Goal: Information Seeking & Learning: Learn about a topic

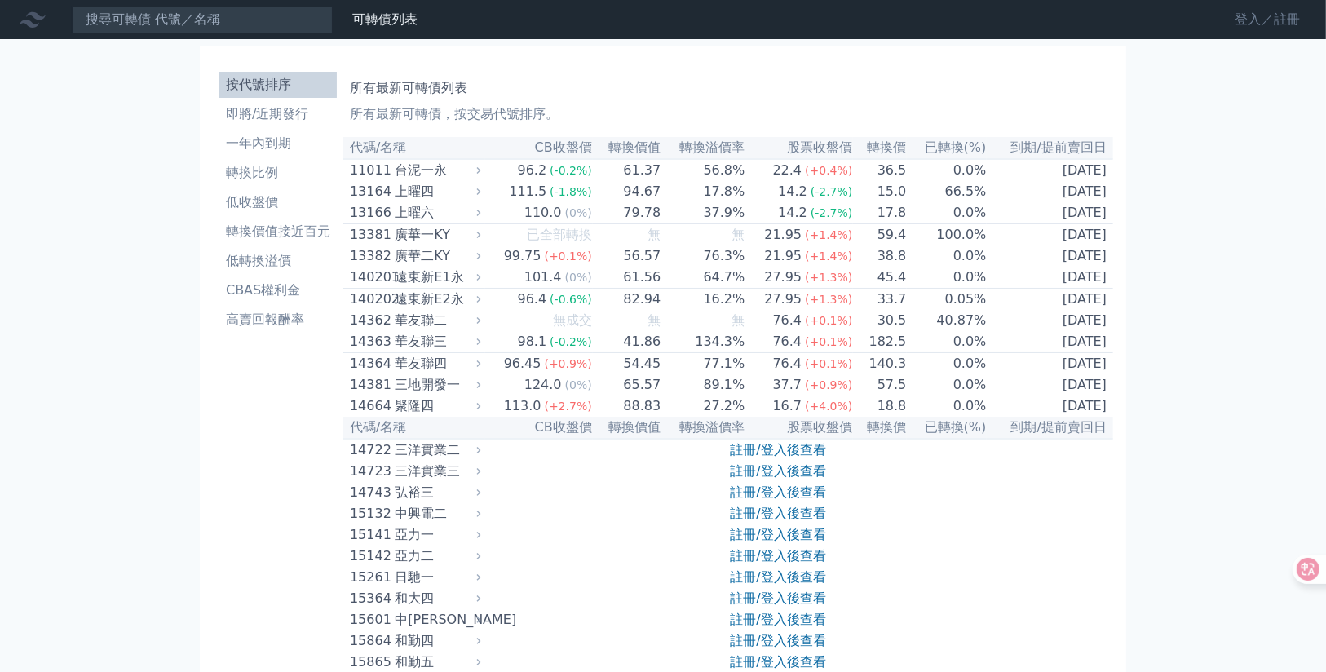
click at [1245, 12] on link "登入／註冊" at bounding box center [1267, 20] width 91 height 26
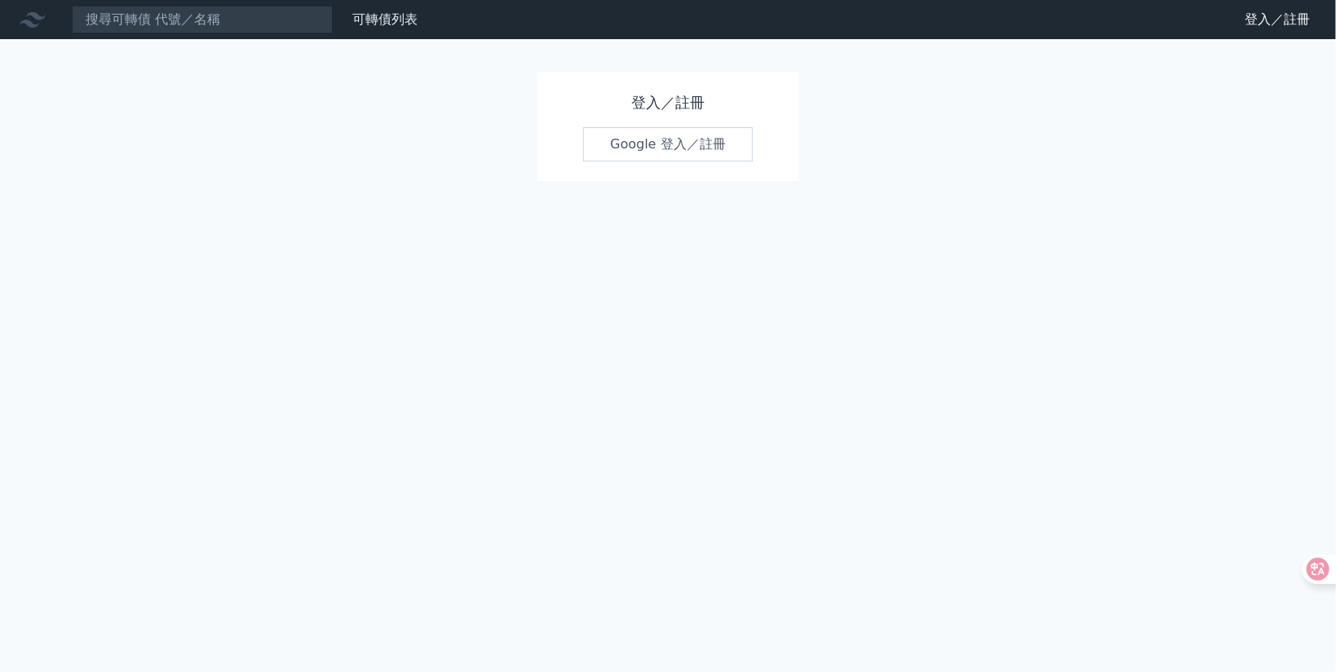
click at [628, 135] on link "Google 登入／註冊" at bounding box center [668, 144] width 170 height 34
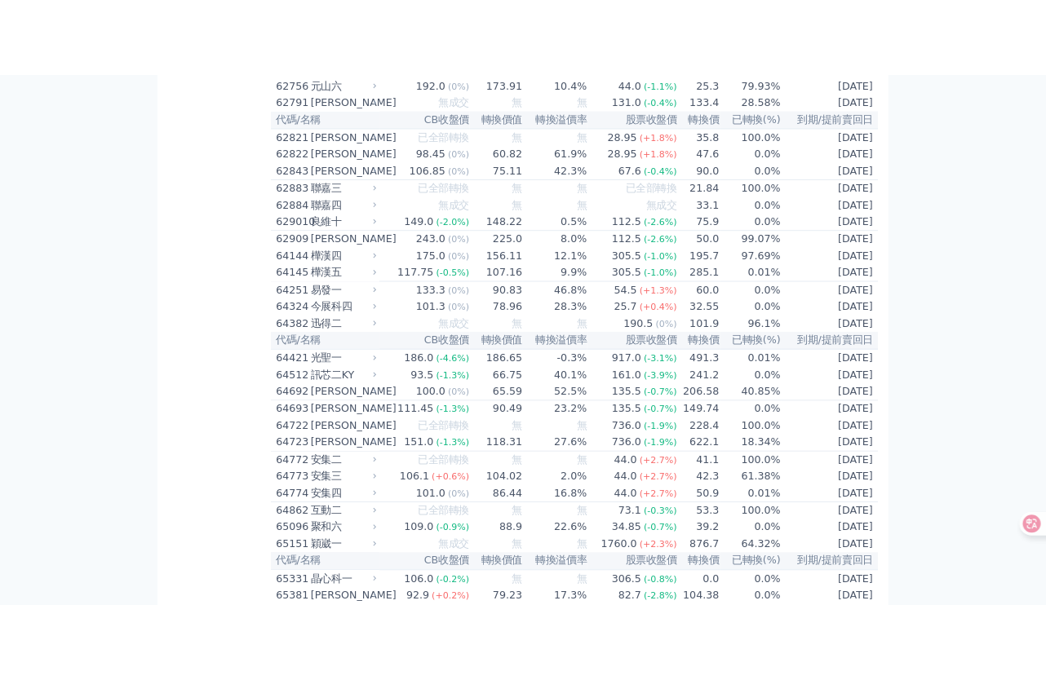
scroll to position [2175, 0]
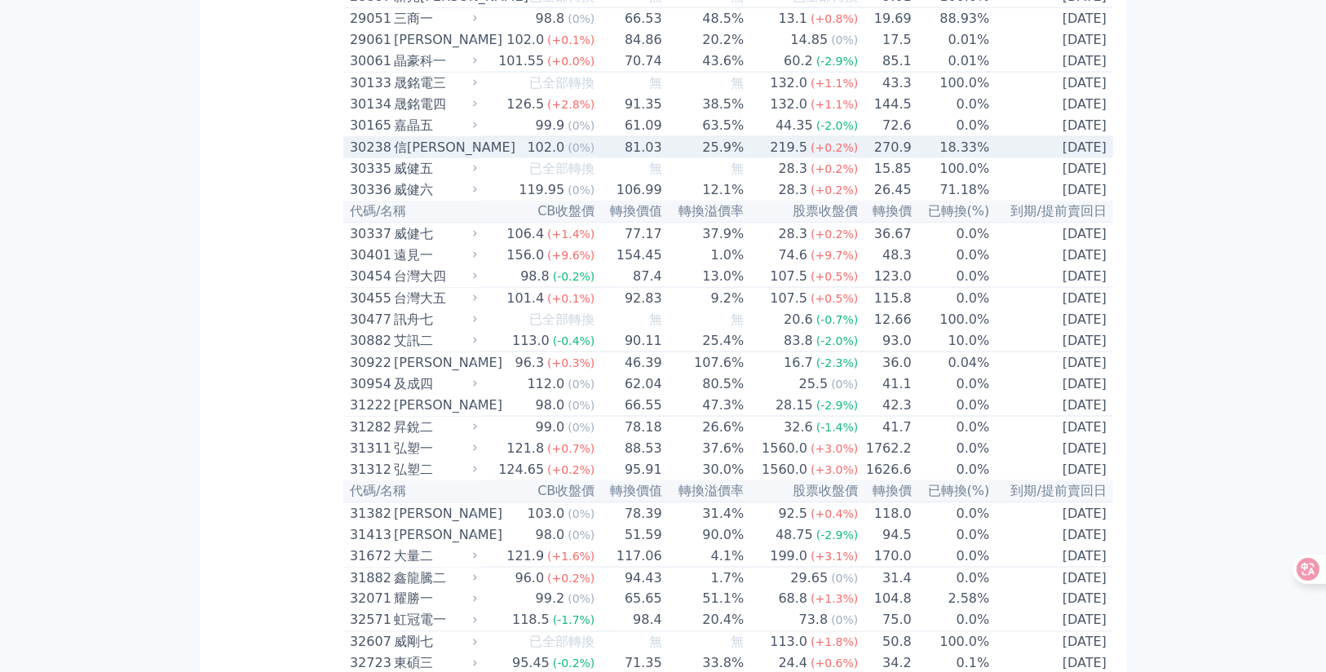
click at [388, 157] on div "30238" at bounding box center [370, 148] width 40 height 20
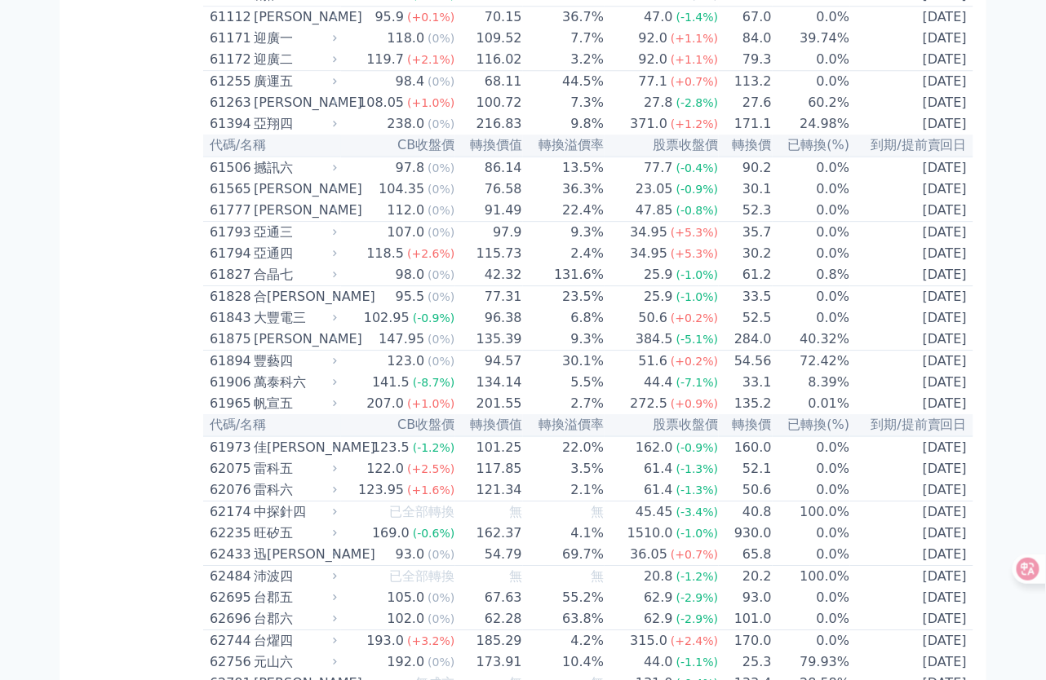
scroll to position [10560, 0]
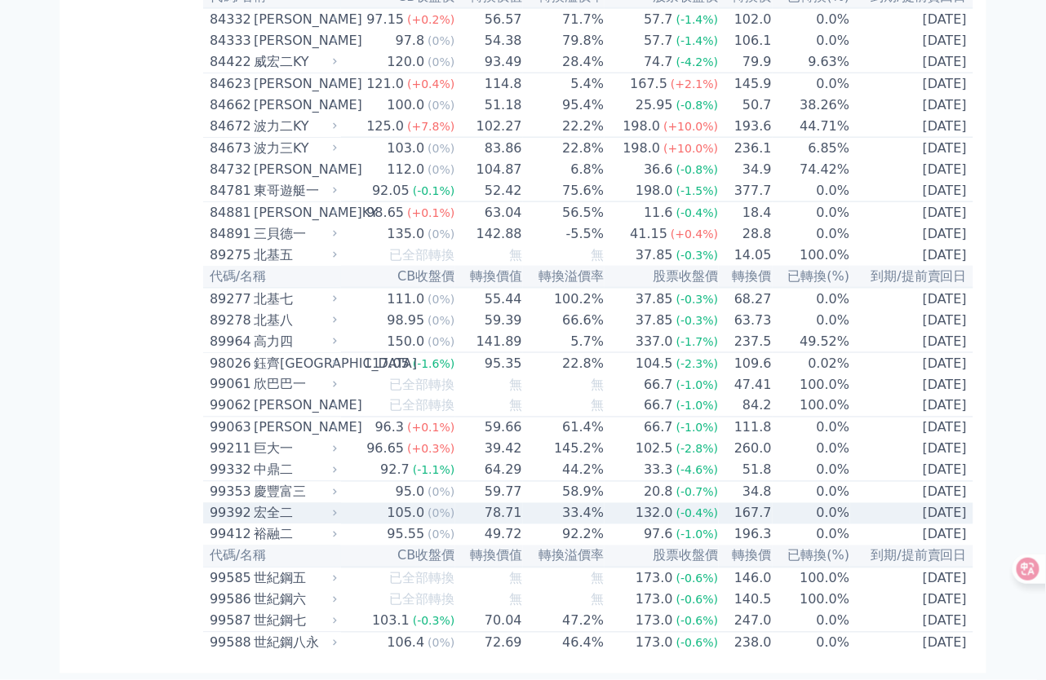
click at [289, 504] on div "宏全二" at bounding box center [294, 514] width 80 height 20
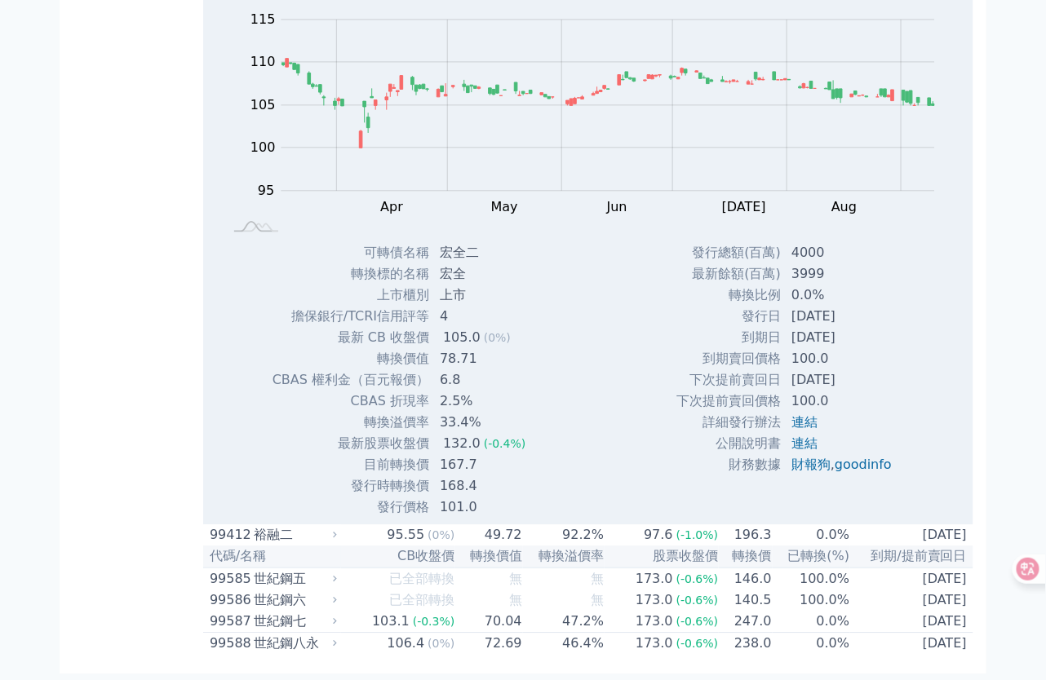
scroll to position [11091, 0]
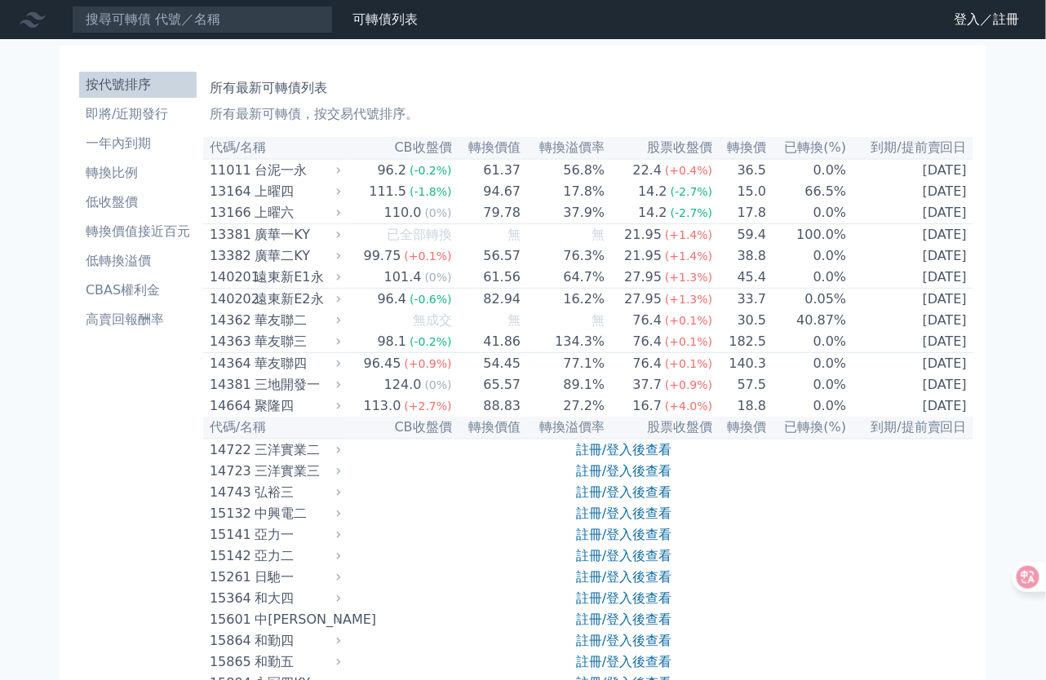
click at [677, 7] on nav "可轉債列表 財務數據 可轉債列表 財務數據 登入／註冊 登入／註冊" at bounding box center [523, 19] width 1046 height 39
click at [976, 14] on link "登入／註冊" at bounding box center [986, 20] width 91 height 26
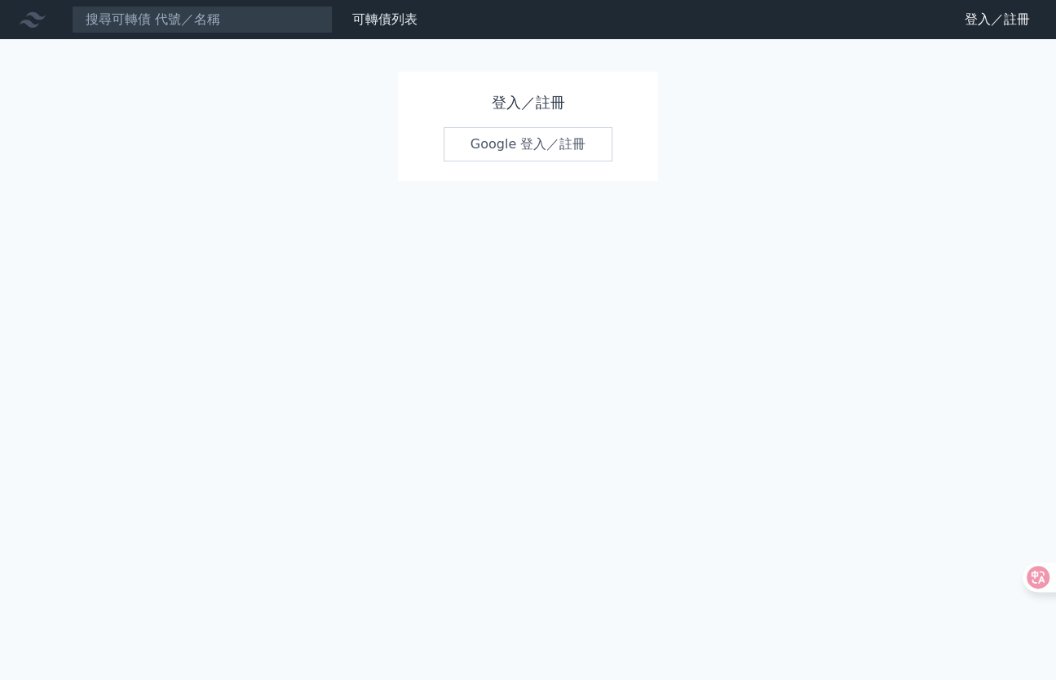
click at [507, 167] on div "登入／註冊 Google 登入／註冊" at bounding box center [528, 126] width 261 height 109
click at [511, 144] on link "Google 登入／註冊" at bounding box center [529, 144] width 170 height 34
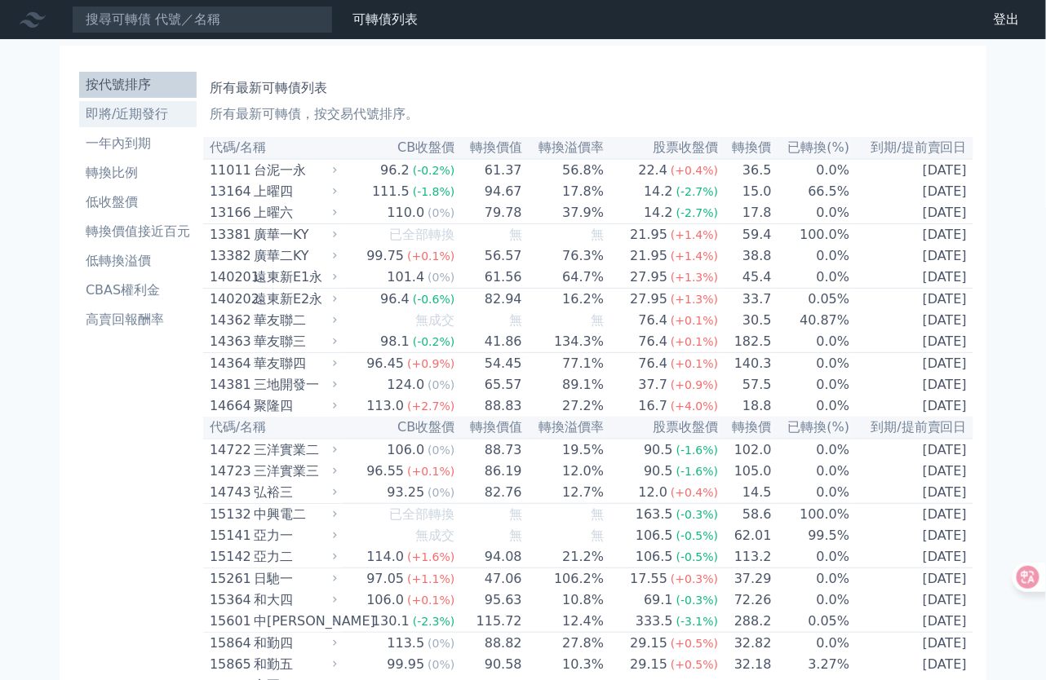
click at [157, 113] on li "即將/近期發行" at bounding box center [137, 114] width 117 height 20
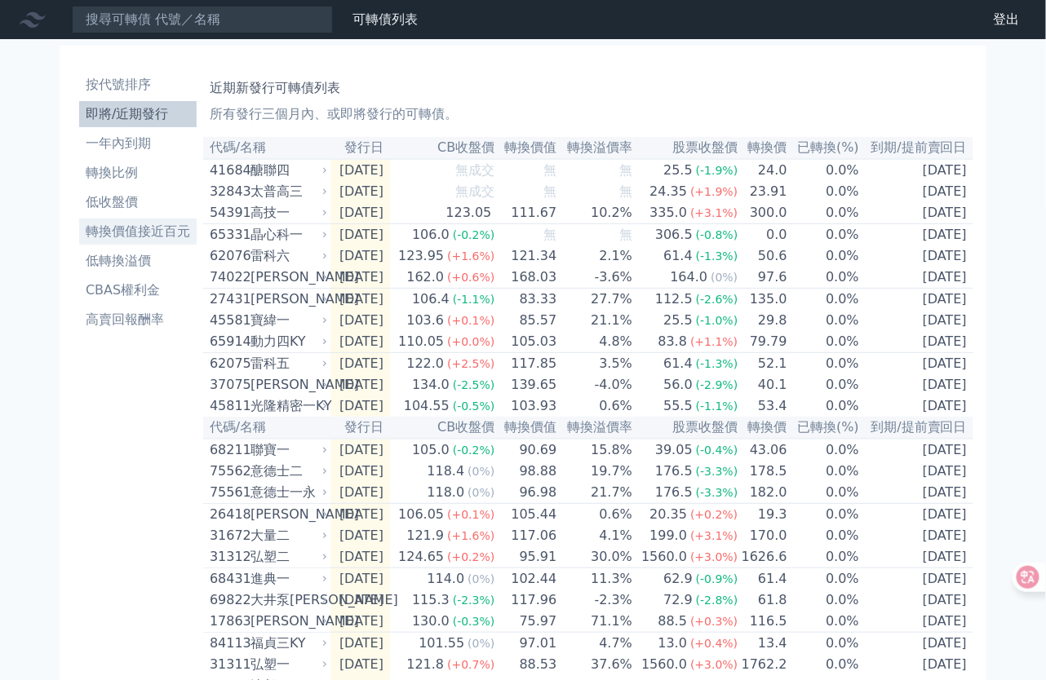
click at [131, 233] on li "轉換價值接近百元" at bounding box center [137, 232] width 117 height 20
click at [128, 236] on li "轉換價值接近百元" at bounding box center [137, 232] width 117 height 20
click at [153, 183] on link "轉換比例" at bounding box center [137, 173] width 117 height 26
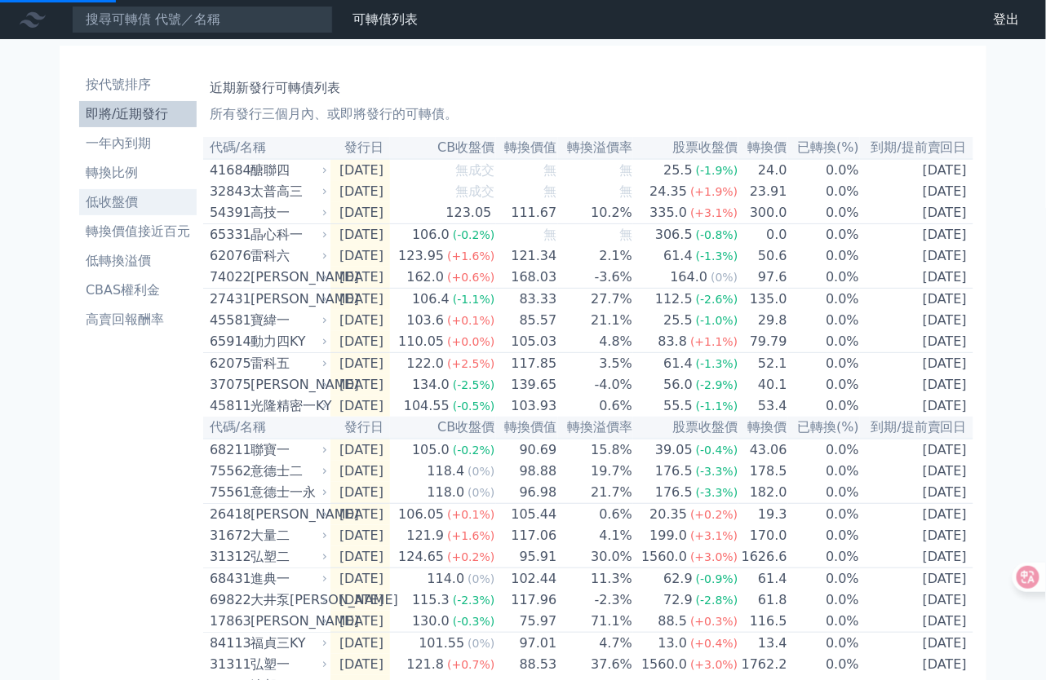
click at [120, 211] on li "低收盤價" at bounding box center [137, 202] width 117 height 20
click at [139, 288] on li "CBAS權利金" at bounding box center [137, 291] width 117 height 20
click at [131, 248] on link "低轉換溢價" at bounding box center [137, 261] width 117 height 26
click at [139, 311] on li "高賣回報酬率" at bounding box center [137, 320] width 117 height 20
